Goal: Information Seeking & Learning: Learn about a topic

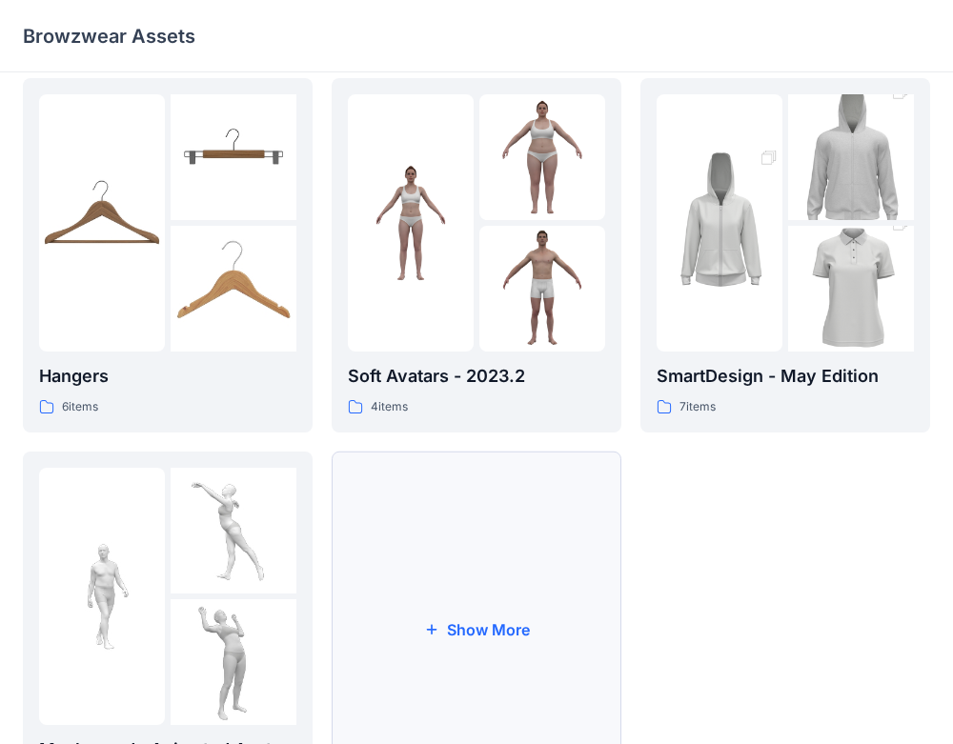
scroll to position [507, 0]
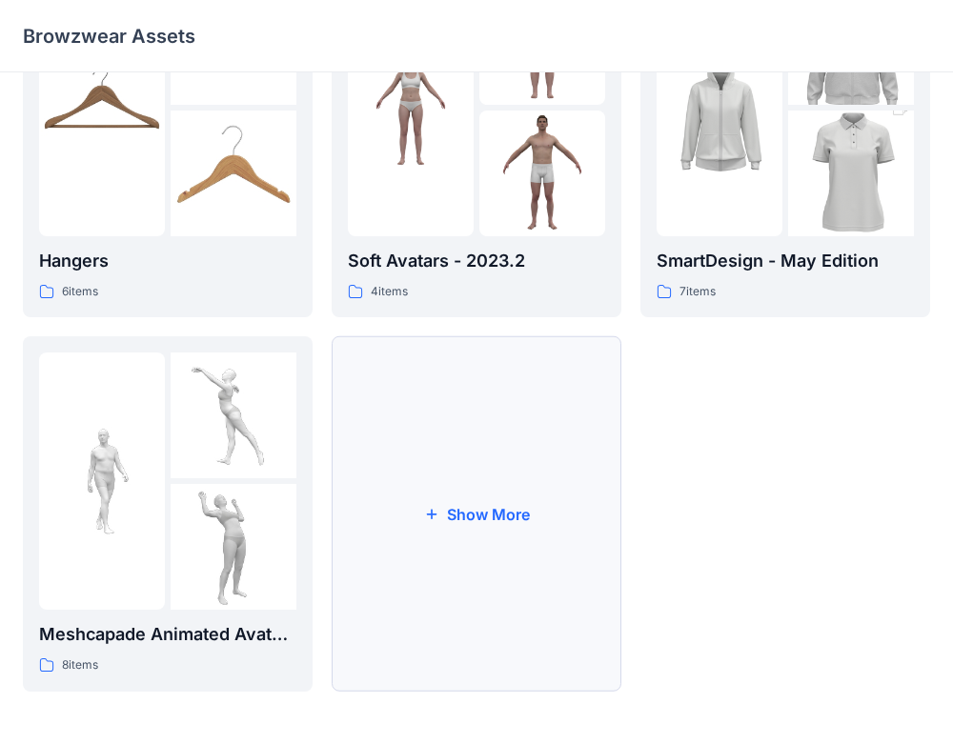
click at [425, 451] on button "Show More" at bounding box center [477, 514] width 290 height 356
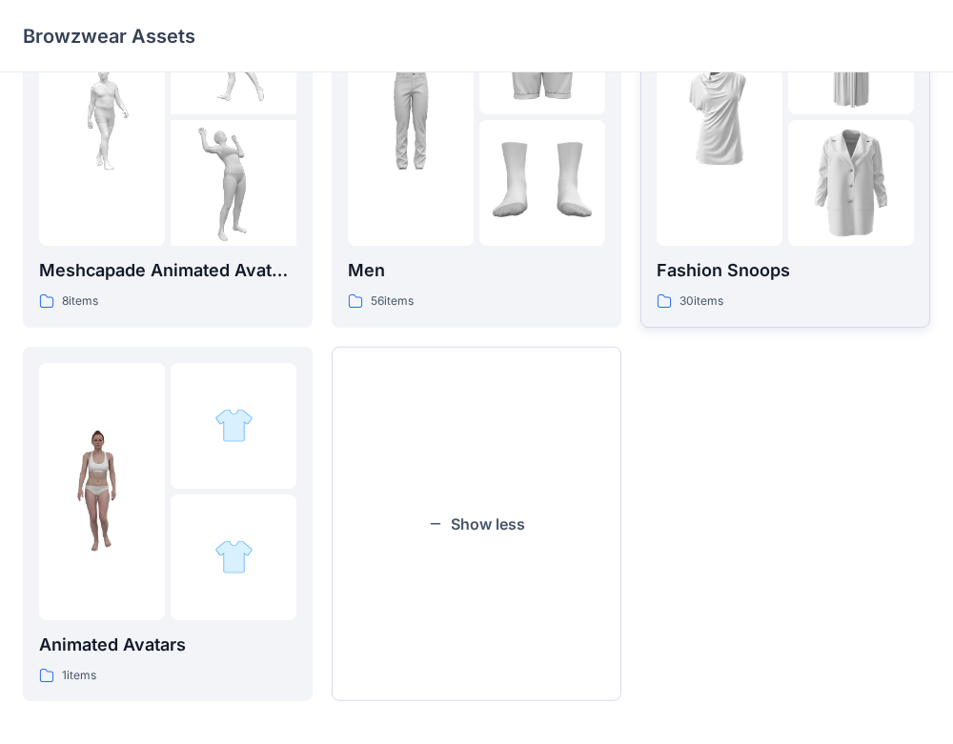
scroll to position [879, 0]
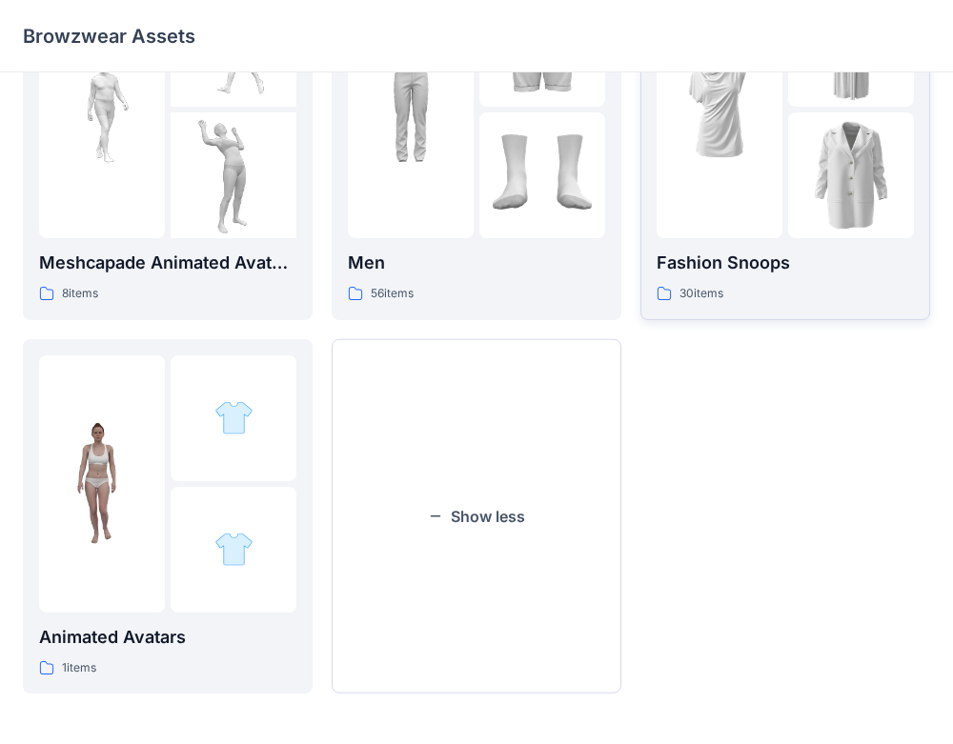
click at [716, 301] on p "30 items" at bounding box center [702, 294] width 44 height 20
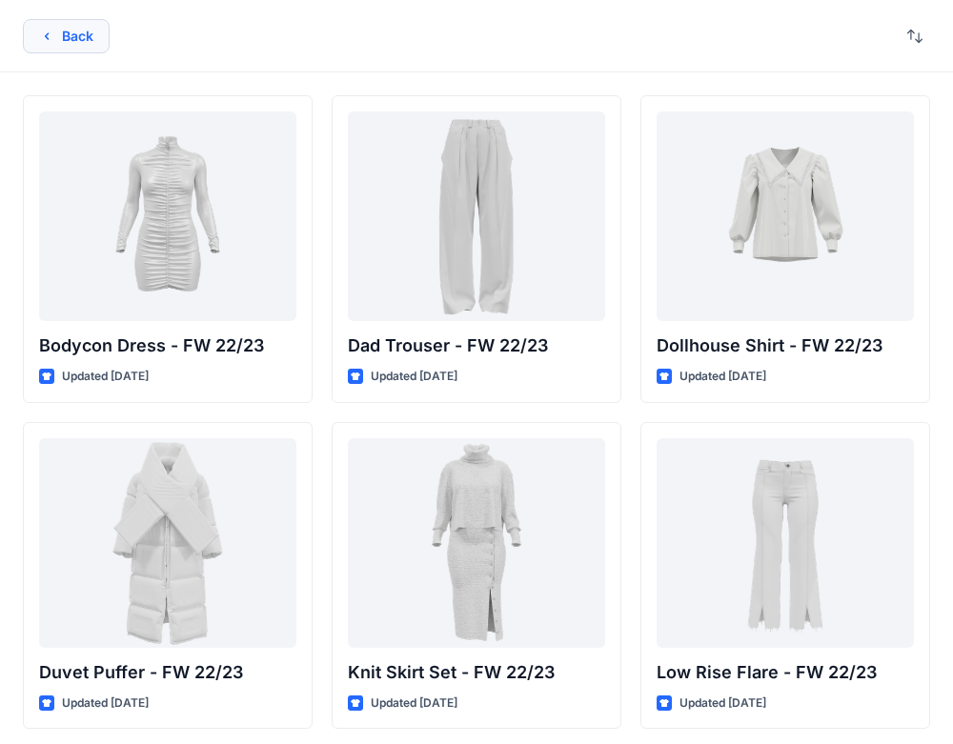
click at [50, 23] on button "Back" at bounding box center [66, 36] width 87 height 34
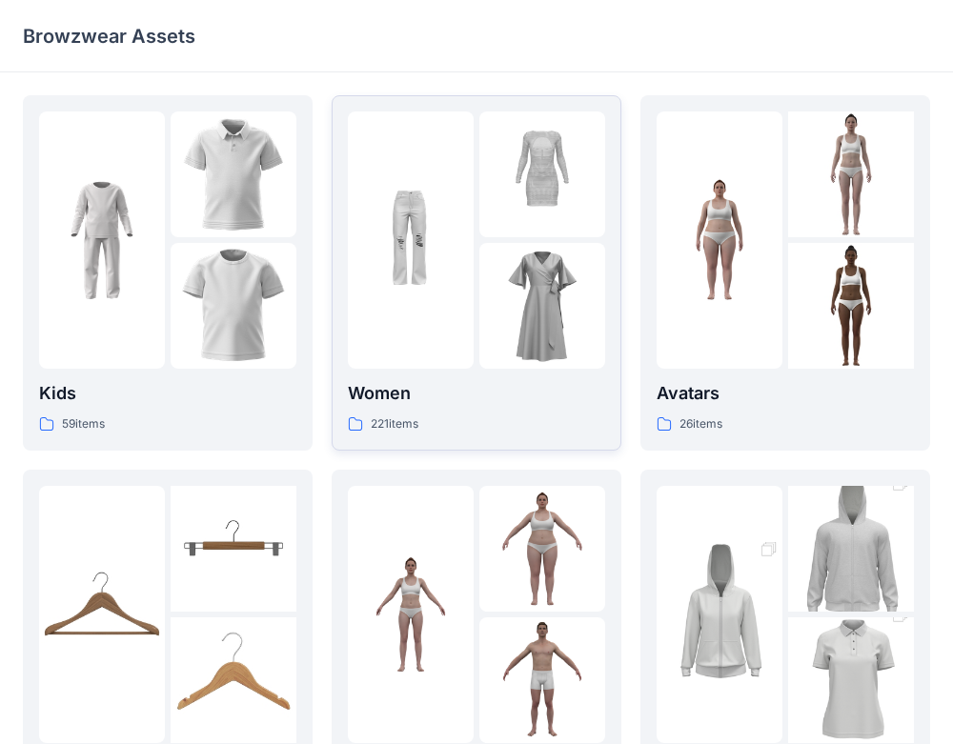
click at [497, 335] on img at bounding box center [542, 306] width 126 height 126
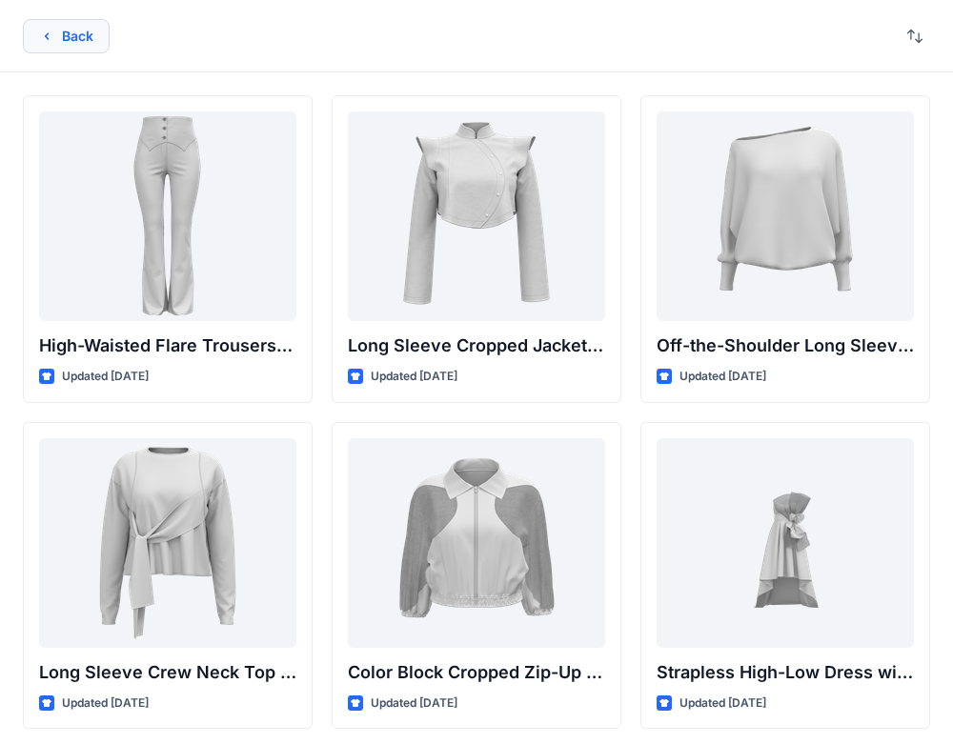
click at [52, 34] on icon "button" at bounding box center [46, 36] width 15 height 15
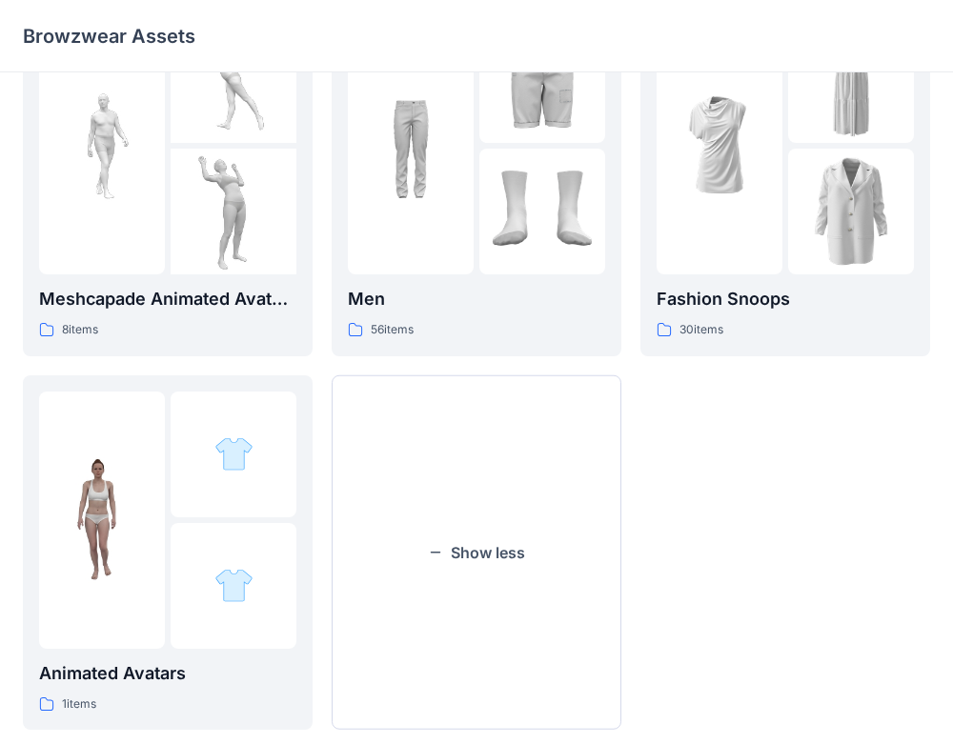
scroll to position [882, 0]
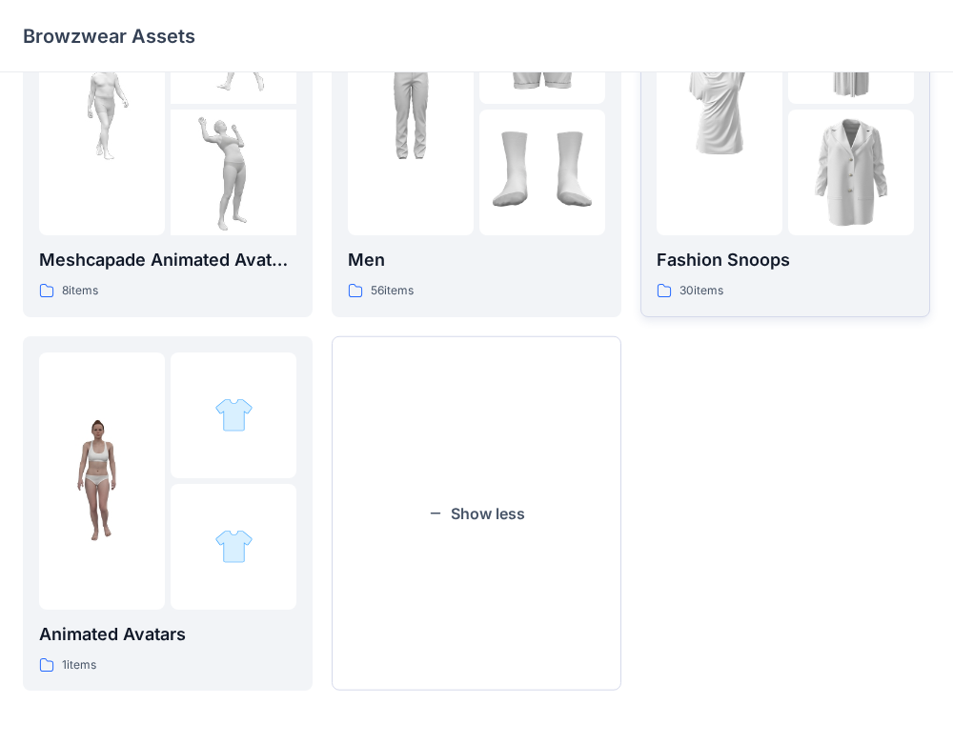
click at [754, 250] on p "Fashion Snoops" at bounding box center [785, 260] width 257 height 27
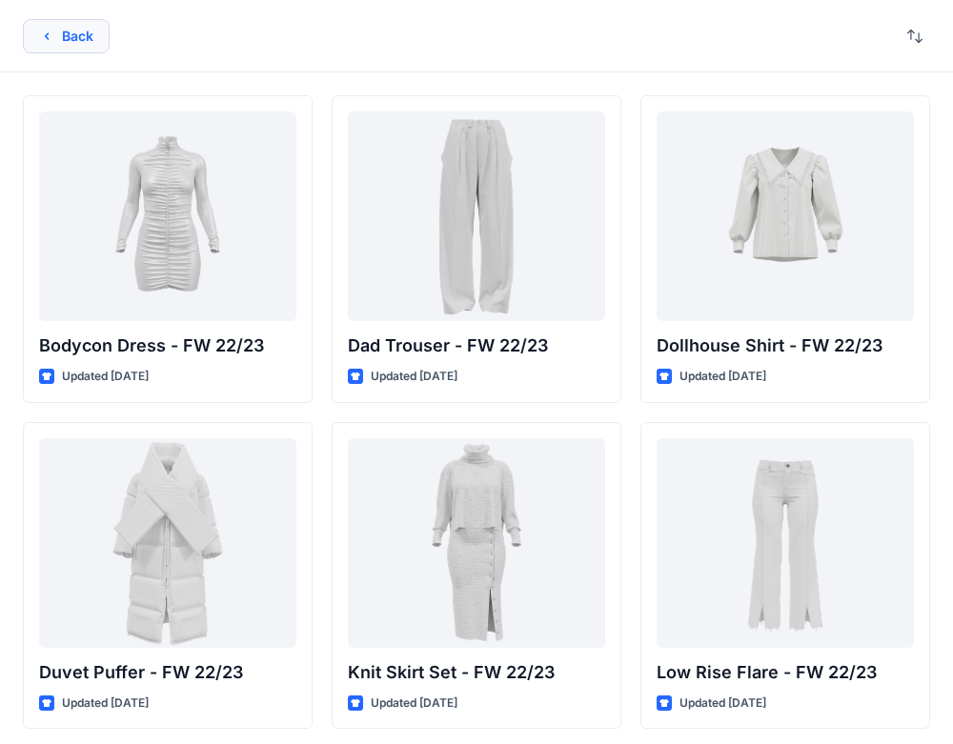
click at [69, 40] on button "Back" at bounding box center [66, 36] width 87 height 34
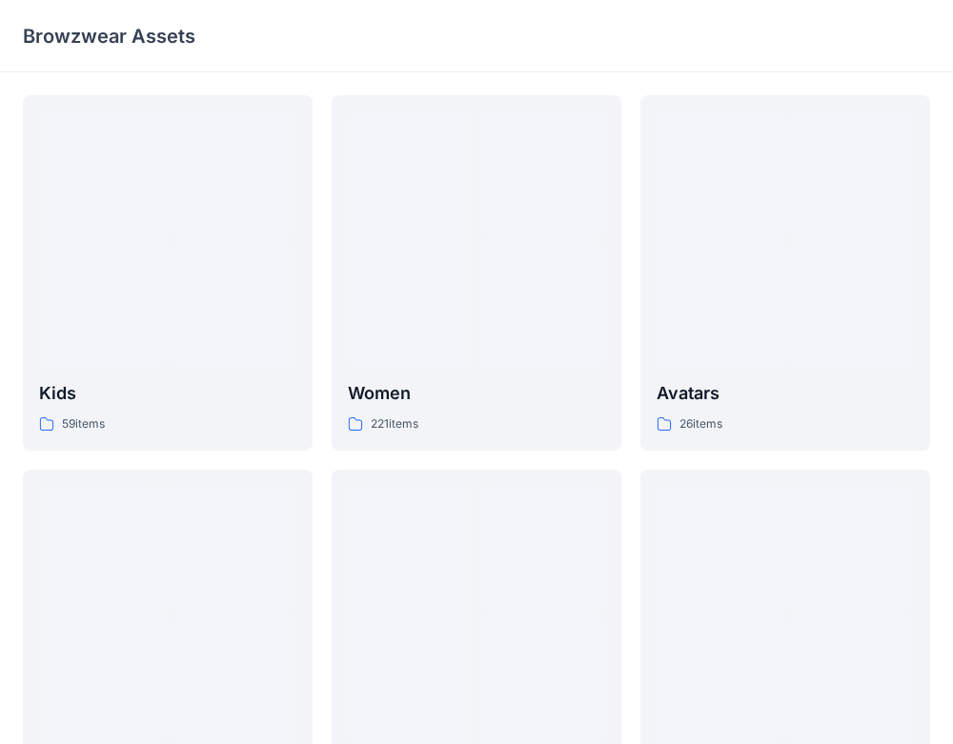
scroll to position [882, 0]
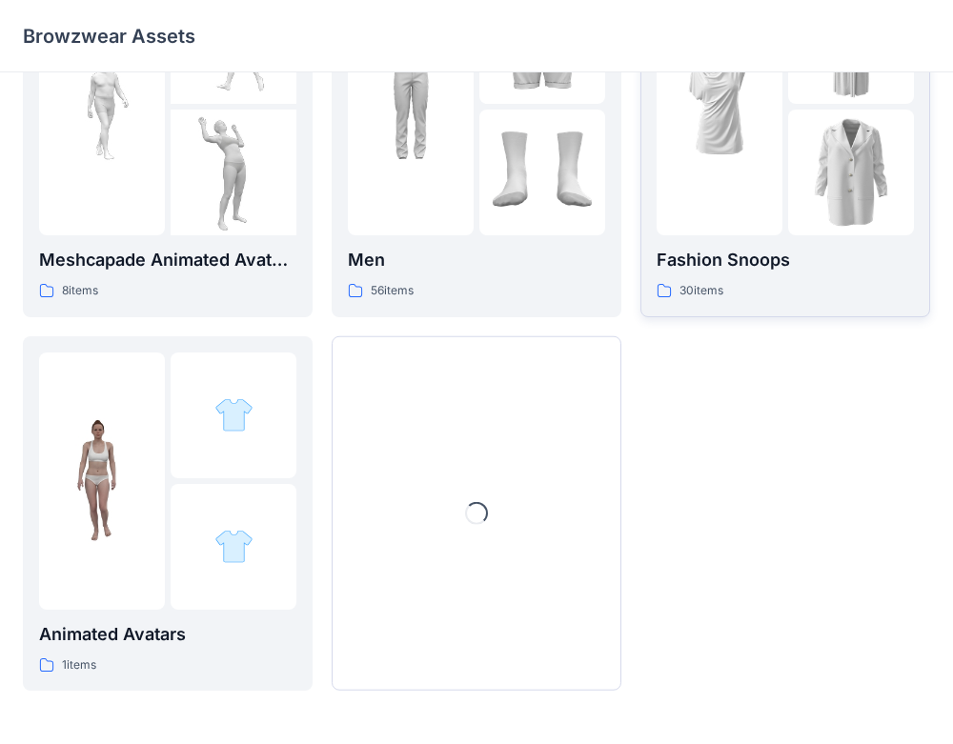
click at [736, 260] on p "Fashion Snoops" at bounding box center [785, 260] width 257 height 27
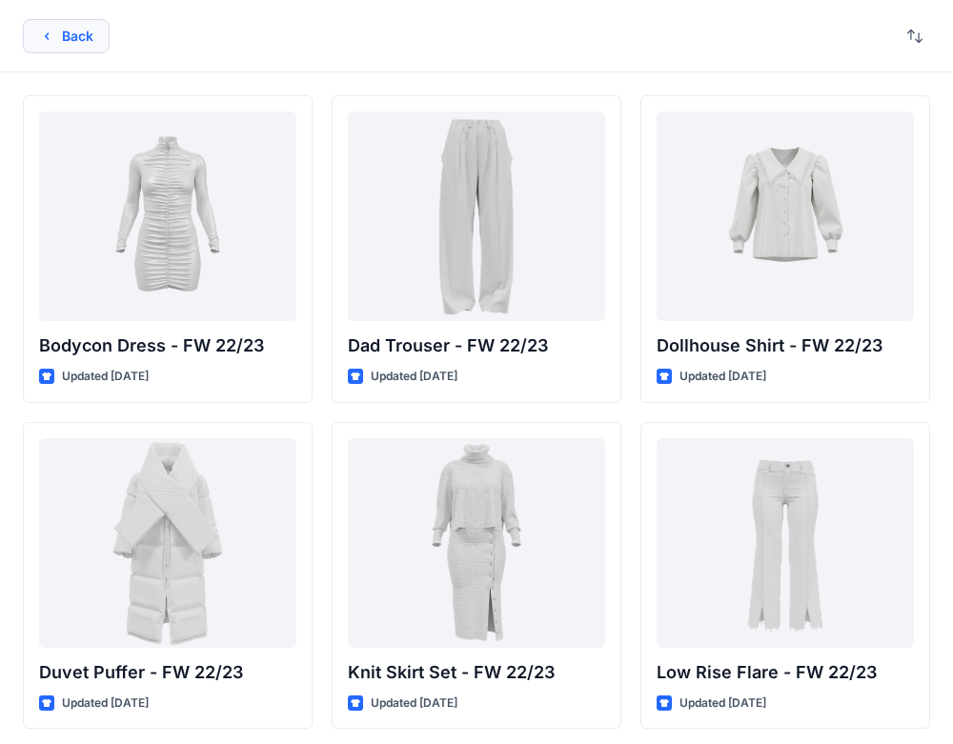
click at [76, 35] on button "Back" at bounding box center [66, 36] width 87 height 34
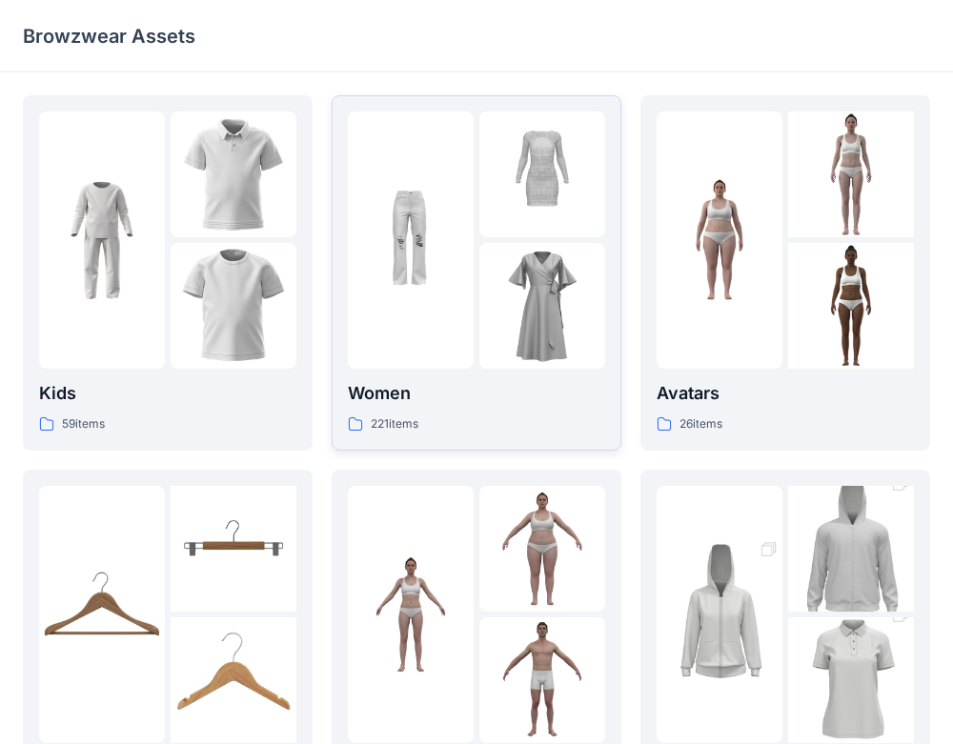
click at [498, 255] on img at bounding box center [542, 306] width 126 height 126
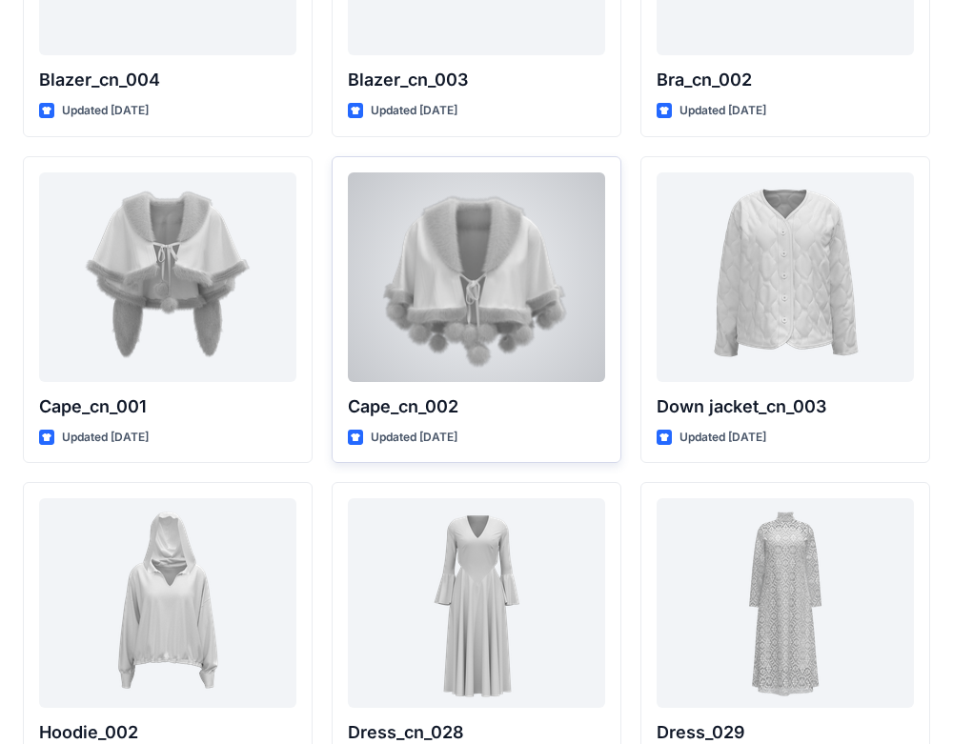
scroll to position [11715, 0]
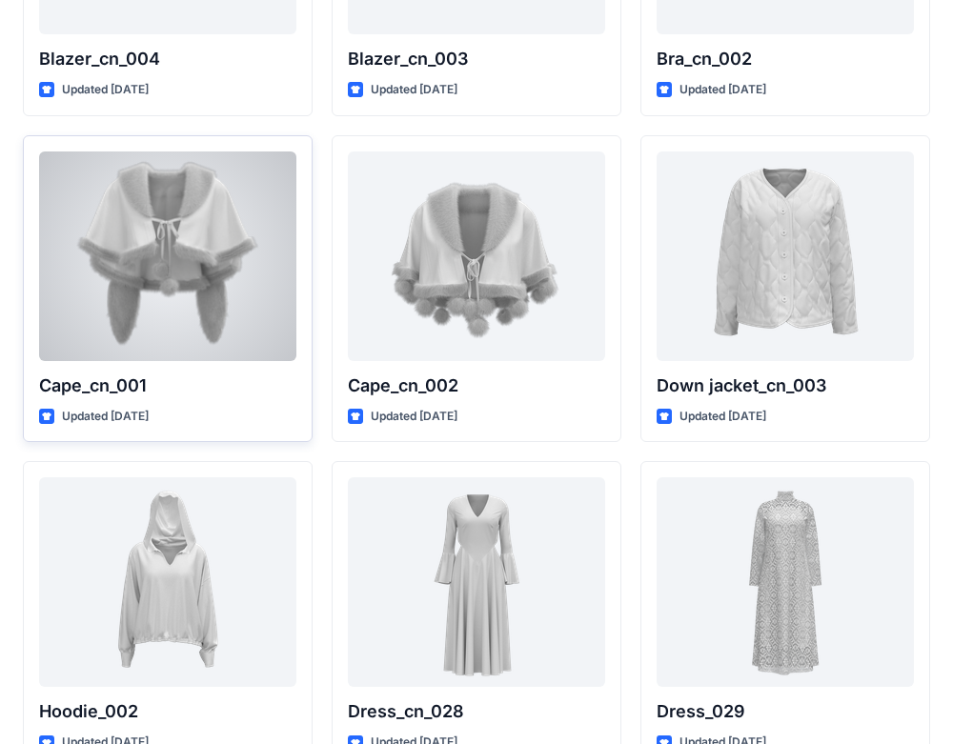
click at [235, 262] on div at bounding box center [167, 257] width 257 height 210
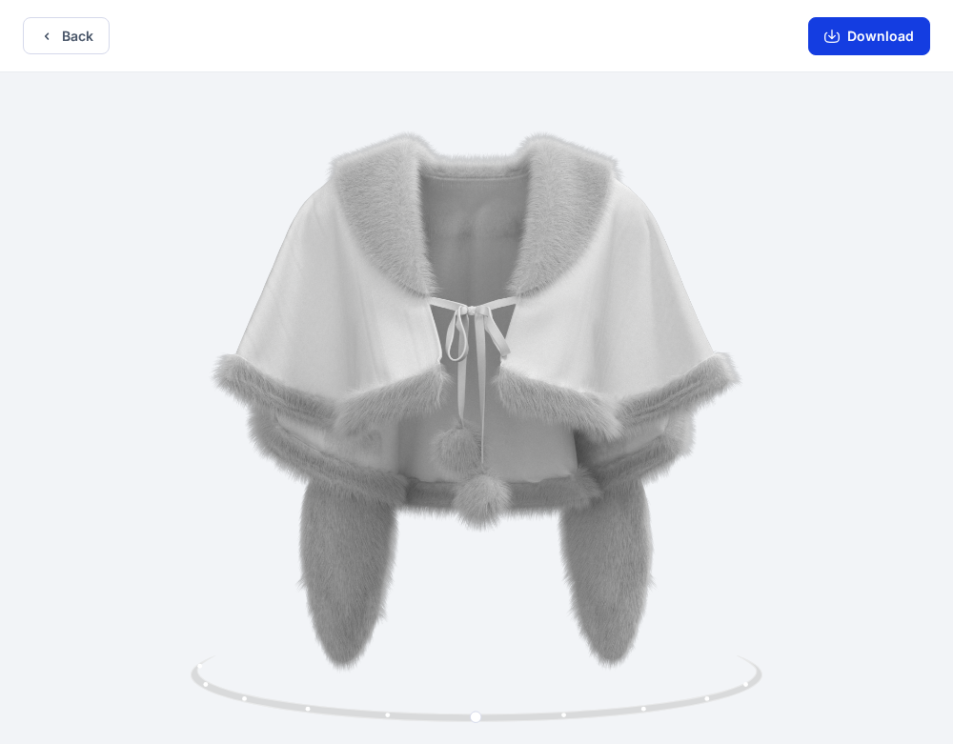
click at [862, 42] on button "Download" at bounding box center [869, 36] width 122 height 38
